Goal: Information Seeking & Learning: Compare options

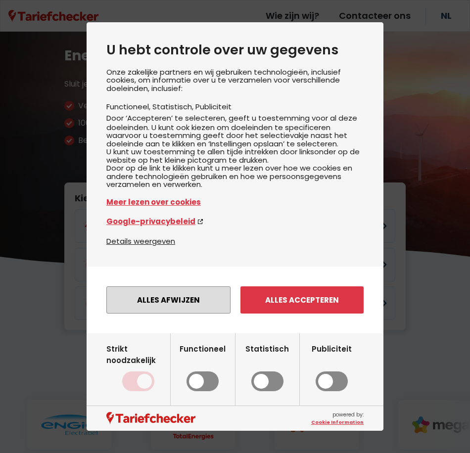
click at [194, 308] on button "Alles afwijzen" at bounding box center [168, 300] width 124 height 27
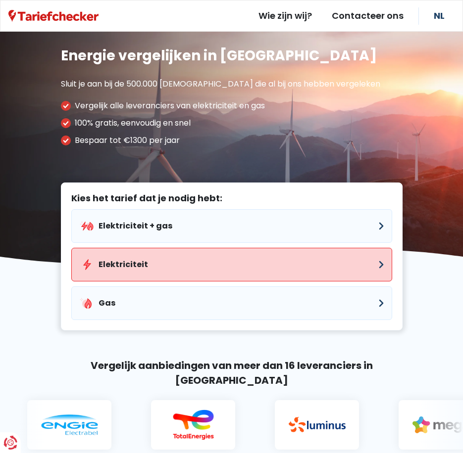
click at [176, 268] on button "Elektriciteit" at bounding box center [231, 265] width 321 height 34
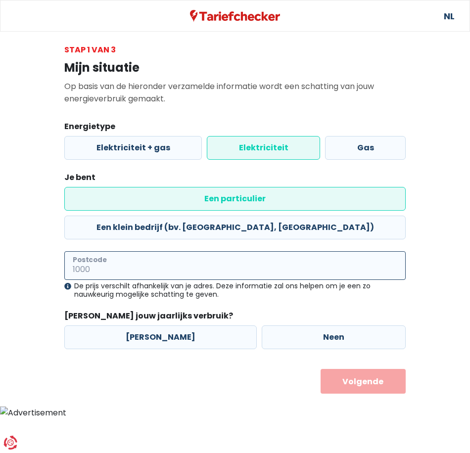
click at [176, 251] on input "Postcode" at bounding box center [234, 265] width 341 height 29
type input "2500"
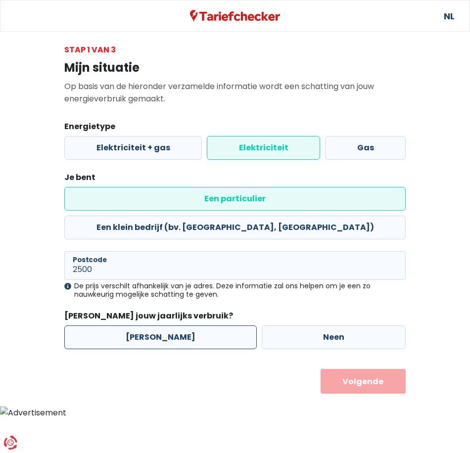
click at [177, 326] on label "[PERSON_NAME]" at bounding box center [160, 338] width 193 height 24
click at [177, 326] on input "[PERSON_NAME]" at bounding box center [160, 338] width 193 height 24
radio input "true"
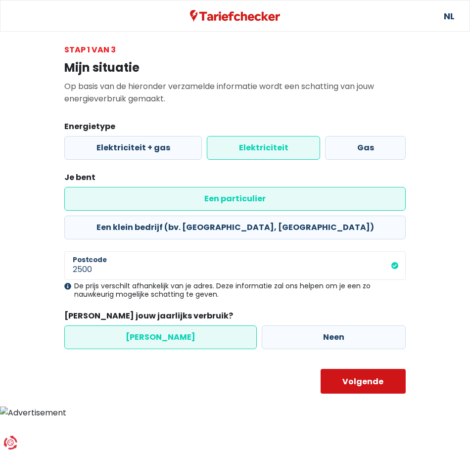
click at [346, 369] on button "Volgende" at bounding box center [364, 381] width 86 height 25
select select
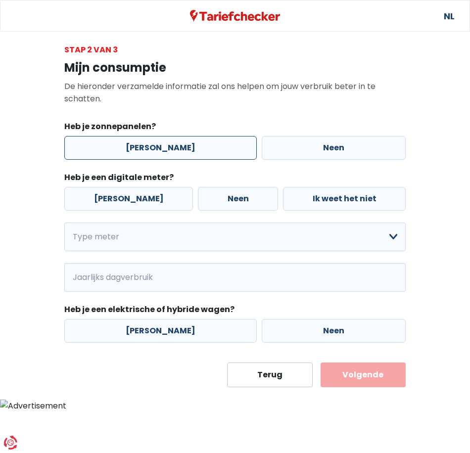
click at [140, 149] on label "[PERSON_NAME]" at bounding box center [160, 148] width 193 height 24
click at [140, 149] on input "[PERSON_NAME]" at bounding box center [160, 148] width 193 height 24
radio input "true"
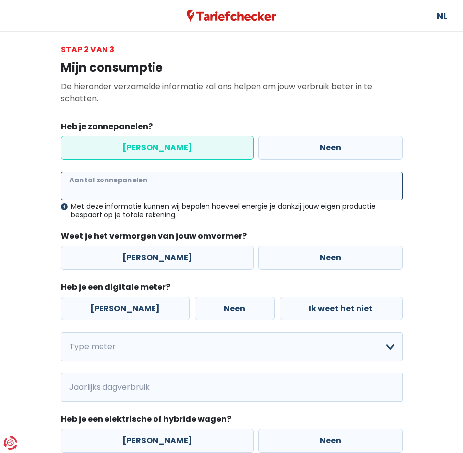
click at [158, 181] on input "Aantal zonnepanelen" at bounding box center [231, 186] width 341 height 29
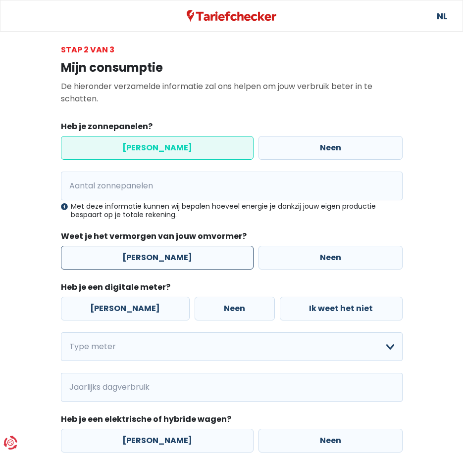
click at [199, 248] on label "[PERSON_NAME]" at bounding box center [157, 258] width 193 height 24
click at [199, 248] on input "[PERSON_NAME]" at bounding box center [157, 258] width 193 height 24
radio input "true"
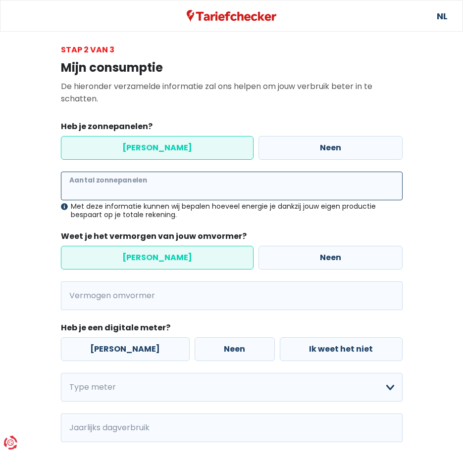
click at [183, 193] on input "Aantal zonnepanelen" at bounding box center [231, 186] width 341 height 29
type input "24"
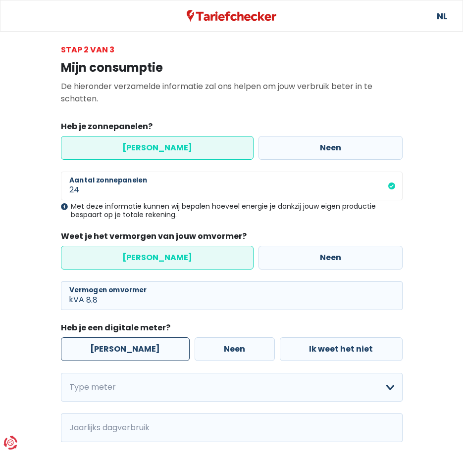
type input "8"
click at [128, 343] on label "[PERSON_NAME]" at bounding box center [125, 350] width 129 height 24
click at [128, 343] on input "[PERSON_NAME]" at bounding box center [125, 350] width 129 height 24
radio input "true"
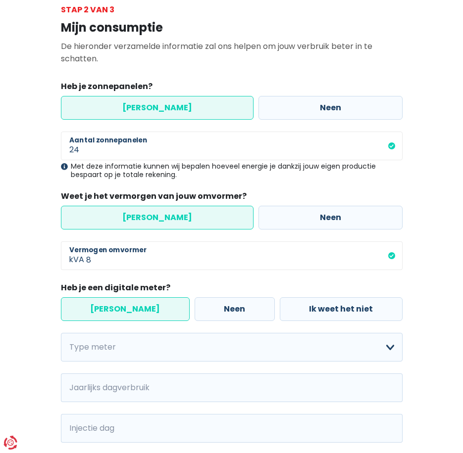
scroll to position [99, 0]
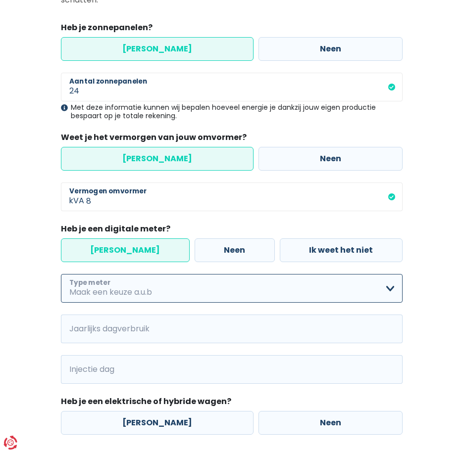
click at [150, 295] on select "Enkelvoudig Tweevoudig Enkelvoudig + uitsluitend nachttarief Tweevoudig + uitsl…" at bounding box center [231, 288] width 341 height 29
select select "day_night_bi_hourly"
click at [61, 274] on select "Enkelvoudig Tweevoudig Enkelvoudig + uitsluitend nachttarief Tweevoudig + uitsl…" at bounding box center [231, 288] width 341 height 29
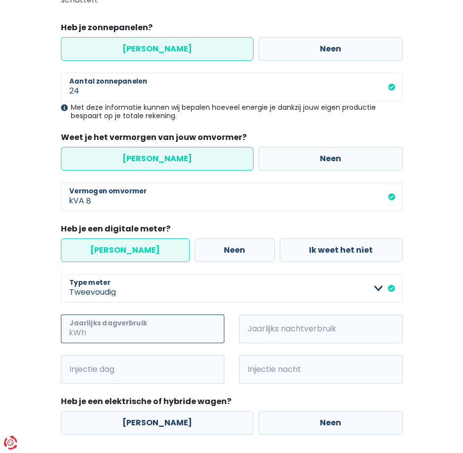
click at [144, 325] on input "Jaarlijks dagverbruik" at bounding box center [156, 329] width 136 height 29
type input "1305"
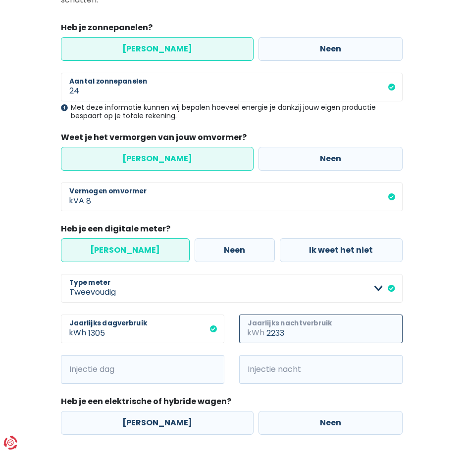
type input "2233"
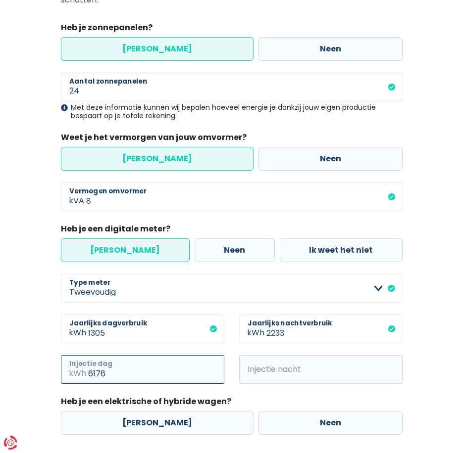
type input "6176"
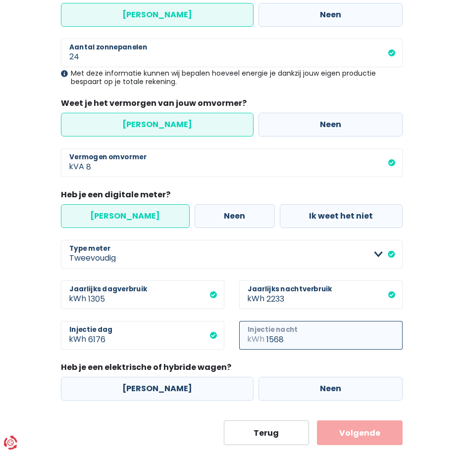
scroll to position [148, 0]
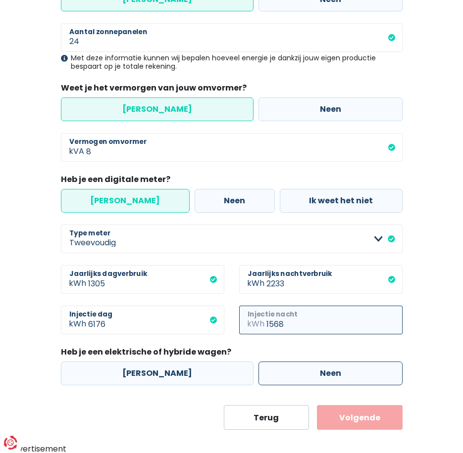
type input "1568"
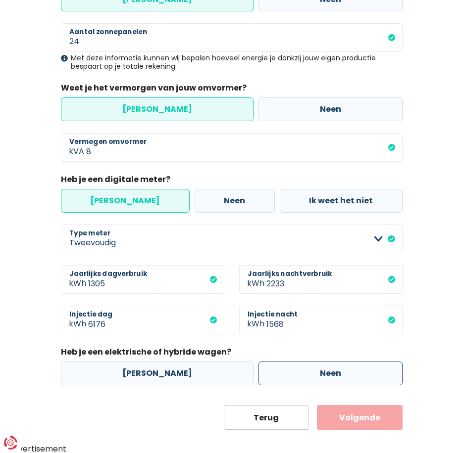
click at [268, 369] on label "Neen" at bounding box center [330, 374] width 144 height 24
click at [268, 369] on input "Neen" at bounding box center [330, 374] width 144 height 24
radio input "true"
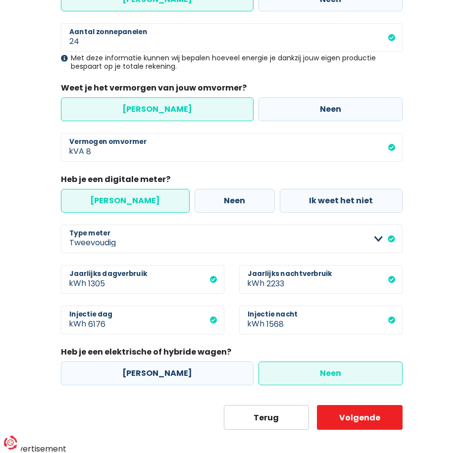
click at [355, 431] on body "U hebt controle over uw gegevens Onze zakelijke partners en wij gebruiken techn…" at bounding box center [231, 154] width 463 height 604
click at [356, 421] on button "Volgende" at bounding box center [360, 417] width 86 height 25
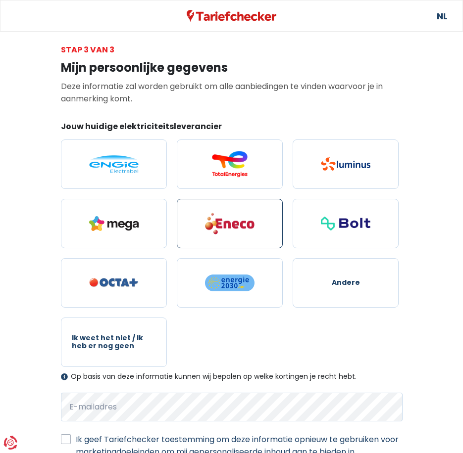
click at [251, 226] on img at bounding box center [229, 223] width 49 height 23
click at [251, 226] on input "radio" at bounding box center [230, 223] width 106 height 49
radio input "true"
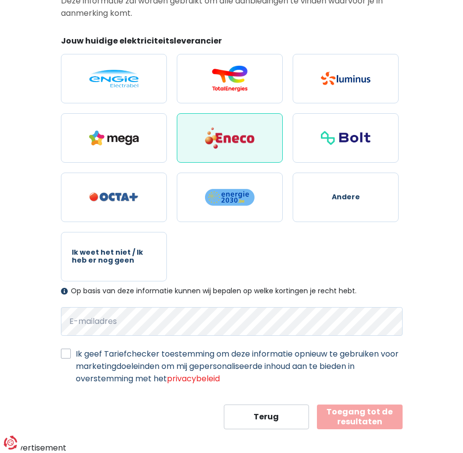
scroll to position [86, 0]
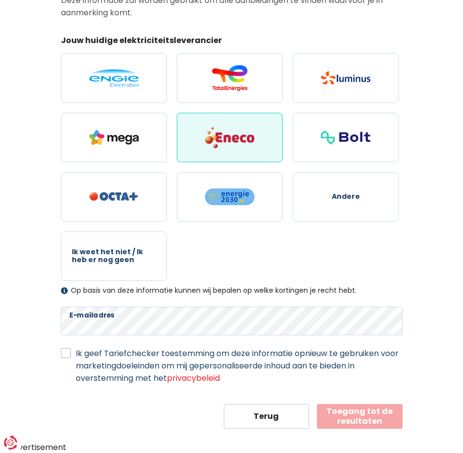
click at [148, 355] on label "Ik geef Tariefchecker toestemming om deze informatie opnieuw te gebruiken voor …" at bounding box center [239, 365] width 327 height 37
click at [71, 355] on input "Ik geef Tariefchecker toestemming om deze informatie opnieuw te gebruiken voor …" at bounding box center [66, 352] width 10 height 10
checkbox input "true"
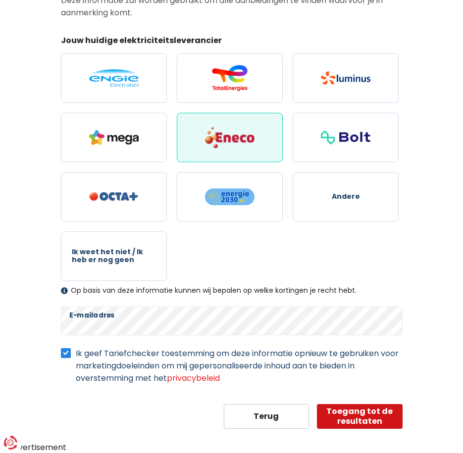
click at [374, 414] on button "Toegang tot de resultaten" at bounding box center [360, 416] width 86 height 25
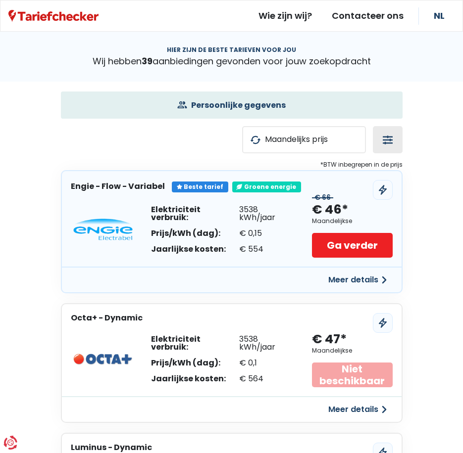
click at [392, 140] on button "button" at bounding box center [388, 139] width 30 height 27
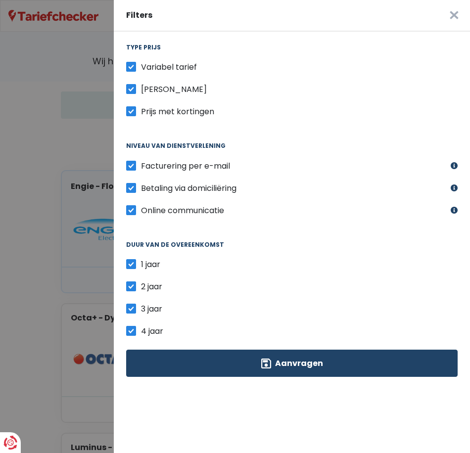
click at [438, 16] on button "×" at bounding box center [454, 16] width 32 height 32
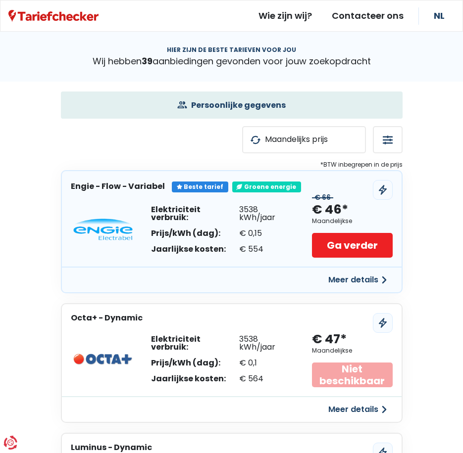
click at [362, 282] on button "Meer details" at bounding box center [357, 280] width 70 height 18
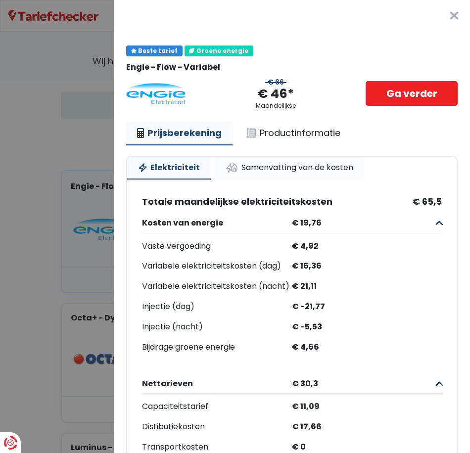
click at [264, 172] on link "Samenvatting van de kosten" at bounding box center [289, 168] width 149 height 22
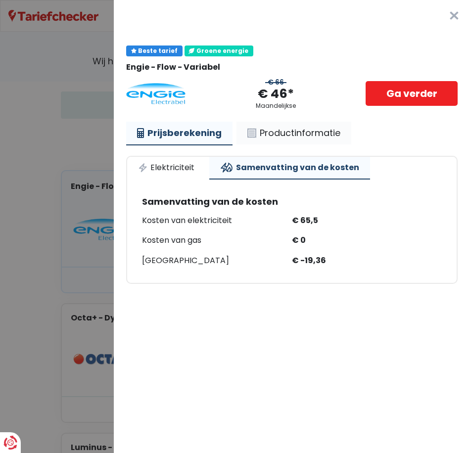
click at [263, 131] on link "Productinformatie" at bounding box center [294, 133] width 115 height 23
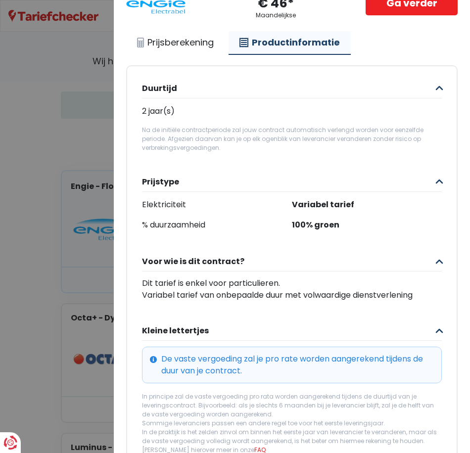
scroll to position [99, 0]
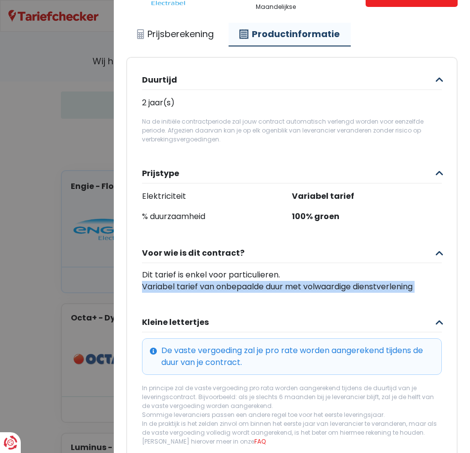
drag, startPoint x: 139, startPoint y: 282, endPoint x: 216, endPoint y: 299, distance: 79.1
click at [216, 299] on div "Duurtijd 2 jaar(s) Na de initiële contractperiode zal jouw contract automatisch…" at bounding box center [292, 326] width 330 height 537
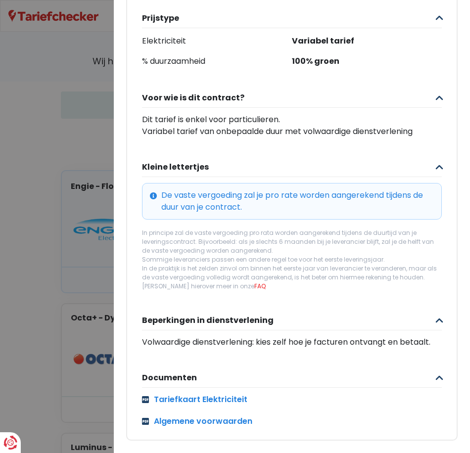
scroll to position [274, 0]
click at [422, 369] on button "Documenten" at bounding box center [292, 378] width 300 height 20
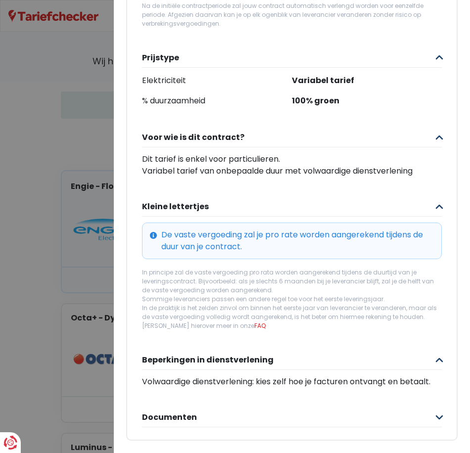
click at [421, 410] on button "Documenten" at bounding box center [292, 418] width 300 height 20
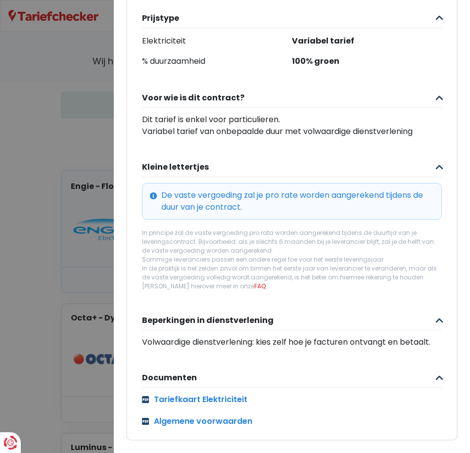
click at [84, 99] on Variabel "Plus de détails - Engie × Beste tarief Groene energie Engie - Flow - [GEOGRAPHI…" at bounding box center [235, 226] width 470 height 453
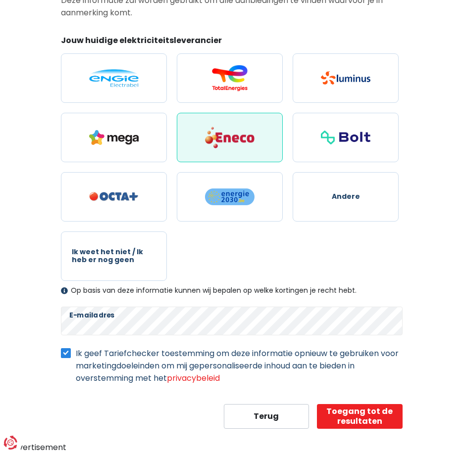
select select "day_night_bi_hourly"
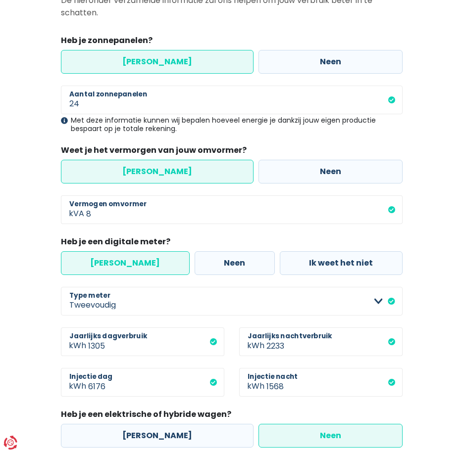
scroll to position [148, 0]
